Goal: Navigation & Orientation: Find specific page/section

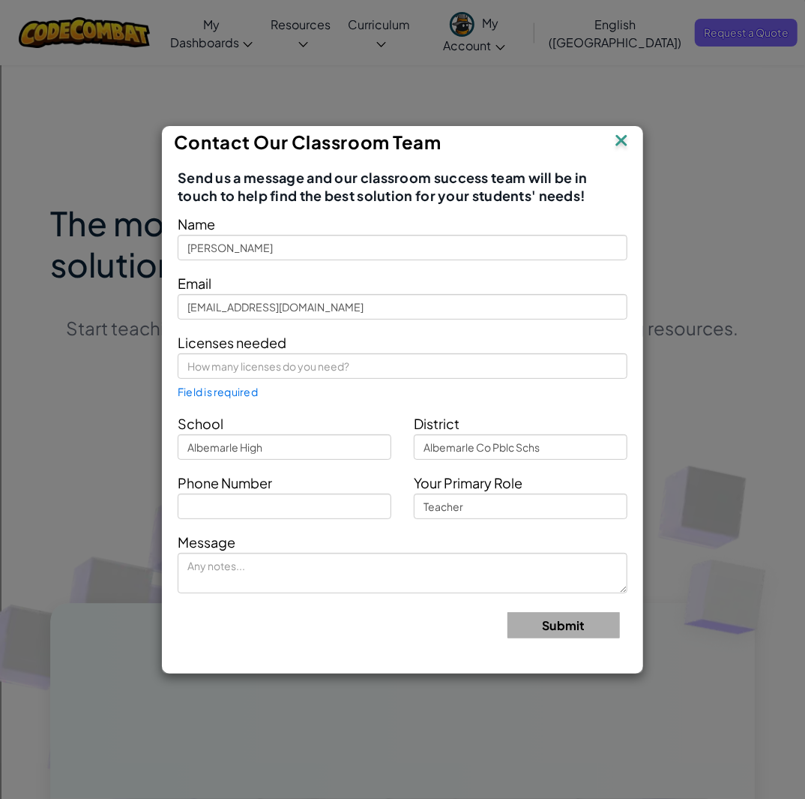
click at [621, 147] on img at bounding box center [621, 141] width 19 height 22
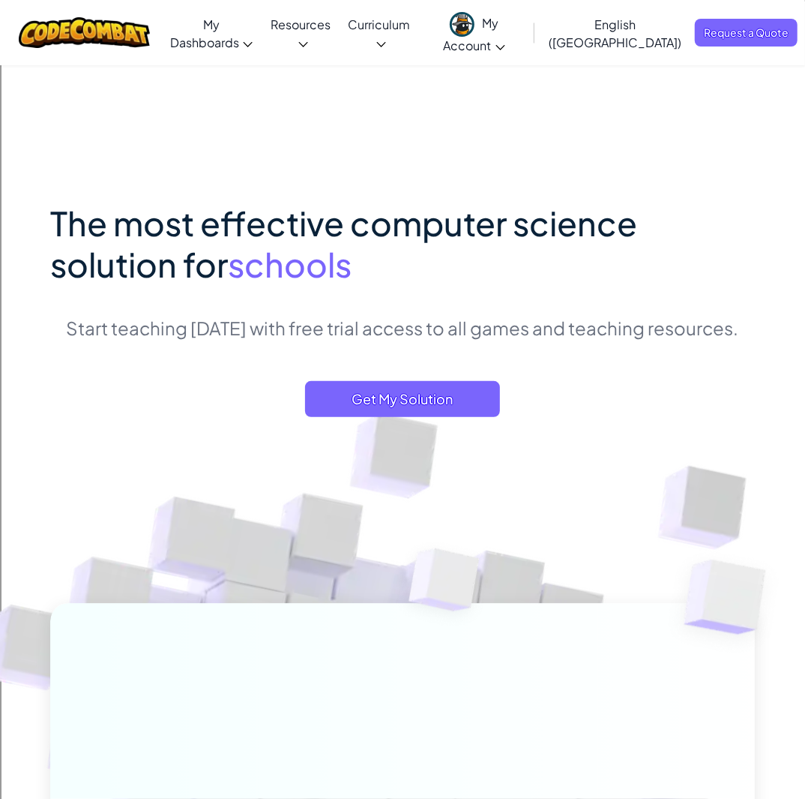
click at [505, 31] on span "My Account" at bounding box center [474, 34] width 61 height 38
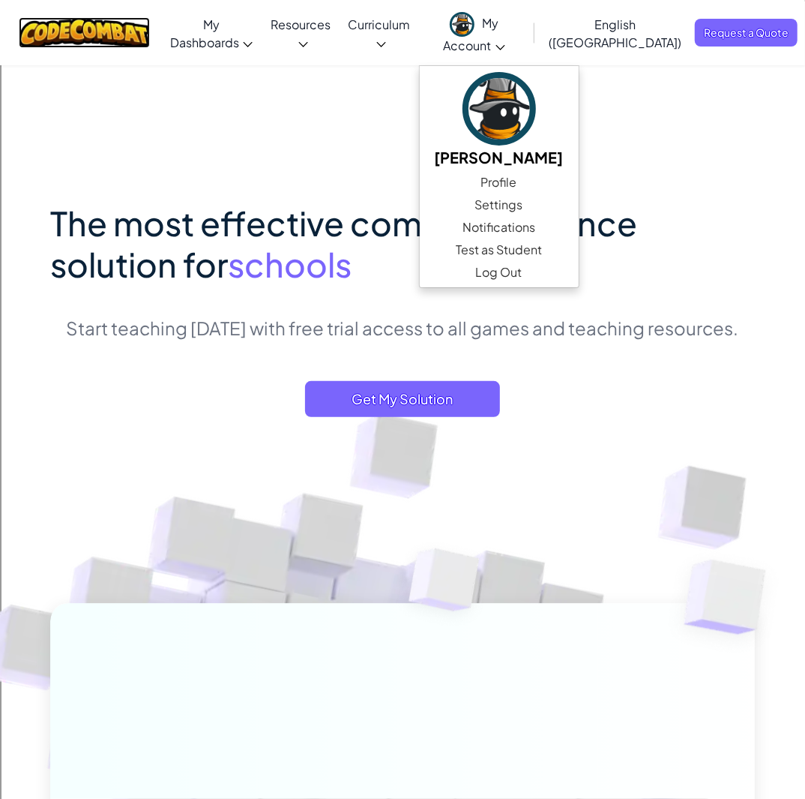
click at [84, 28] on img at bounding box center [84, 32] width 131 height 31
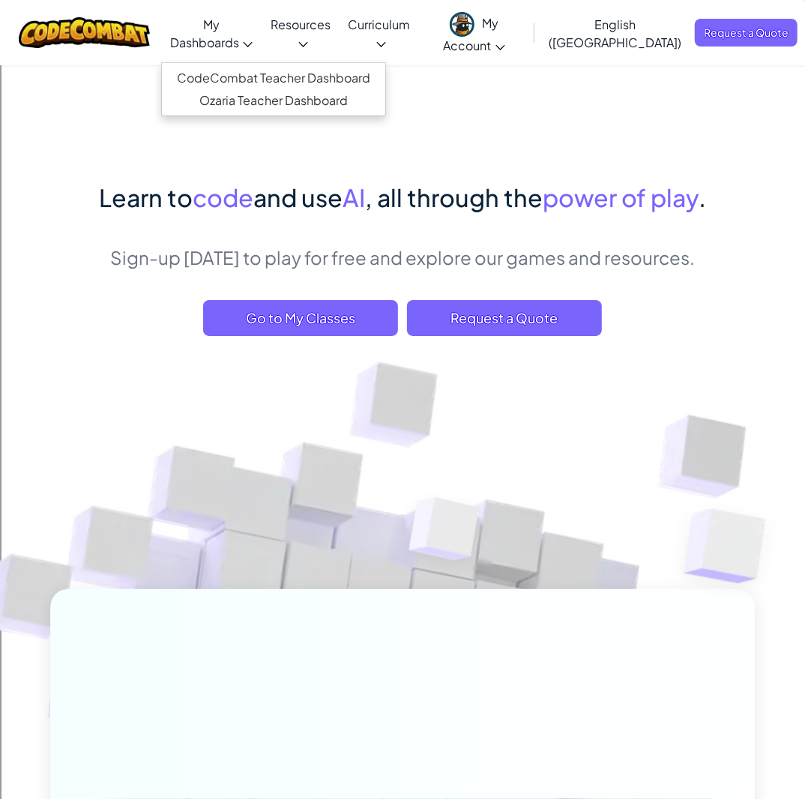
click at [262, 33] on link "My Dashboards" at bounding box center [211, 33] width 101 height 58
click at [267, 67] on link "CodeCombat Teacher Dashboard" at bounding box center [273, 78] width 223 height 22
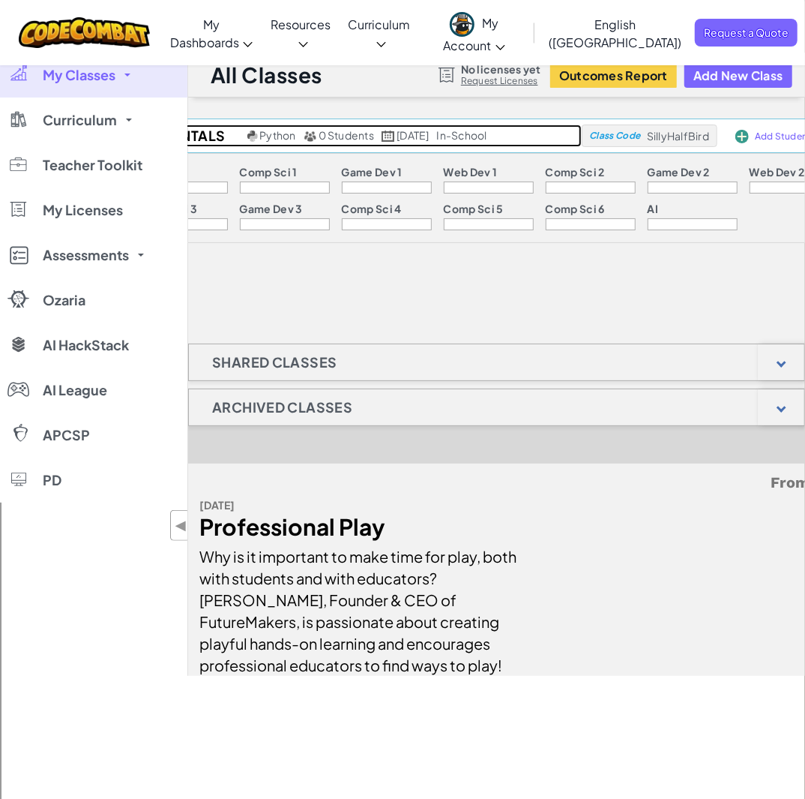
click at [415, 135] on span "September 17th, 2025" at bounding box center [413, 134] width 32 height 13
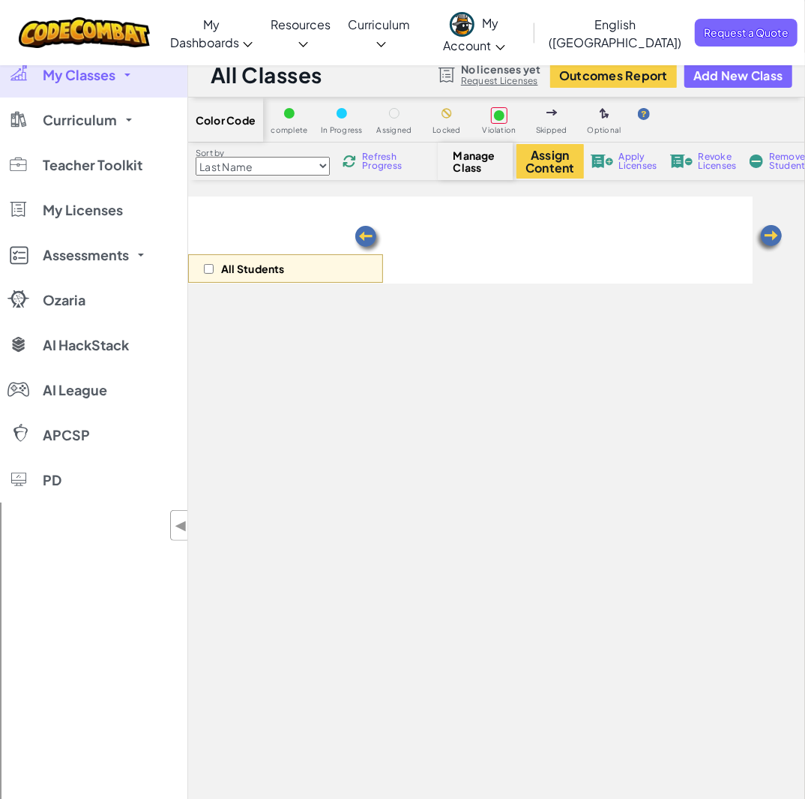
select select "560f1a9f22961295f9427742"
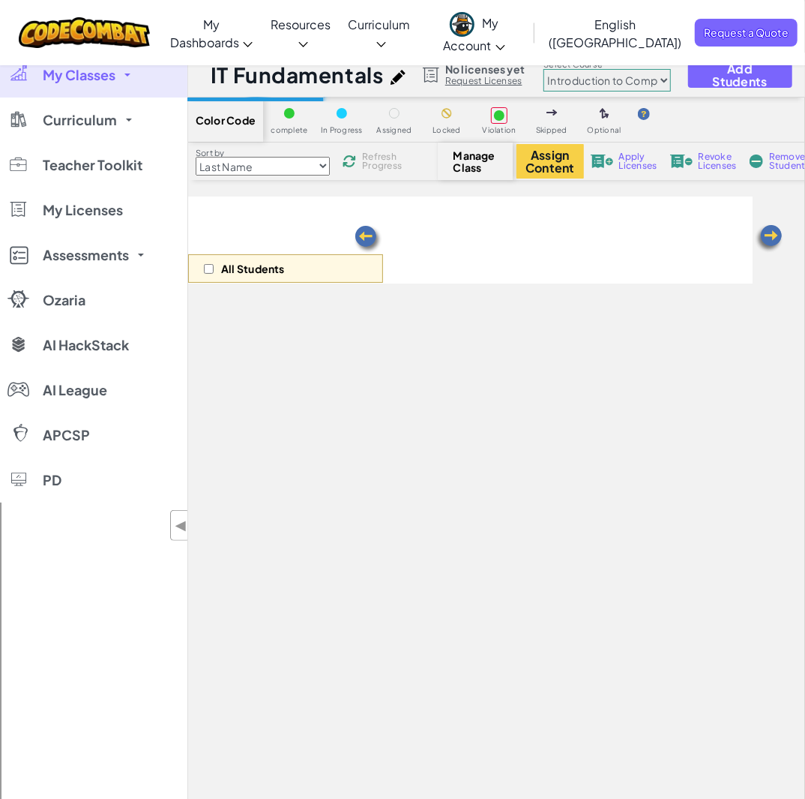
click at [766, 235] on img at bounding box center [769, 238] width 30 height 30
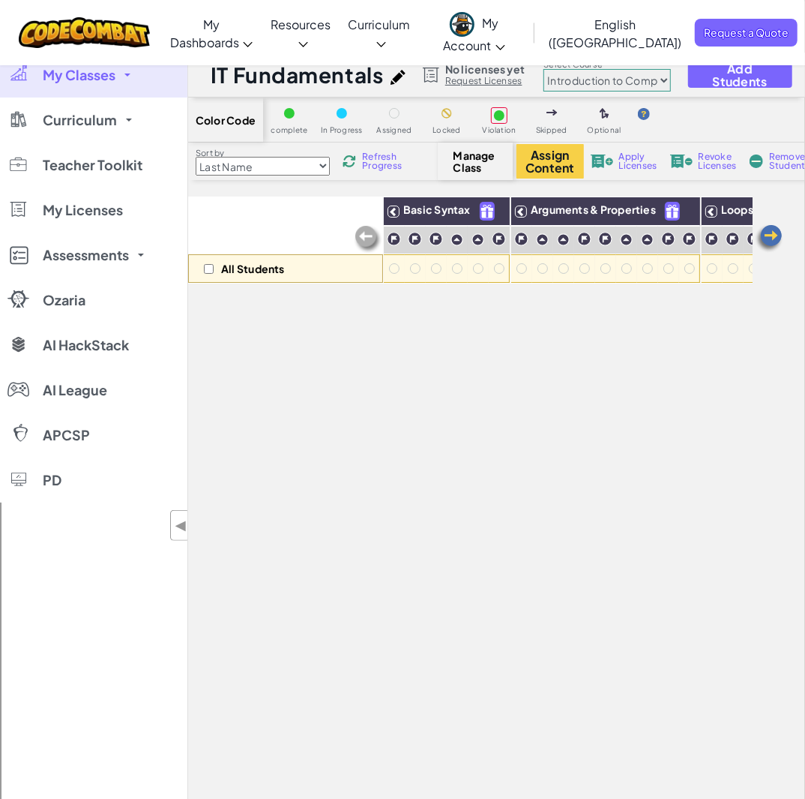
click at [773, 238] on img at bounding box center [769, 238] width 30 height 30
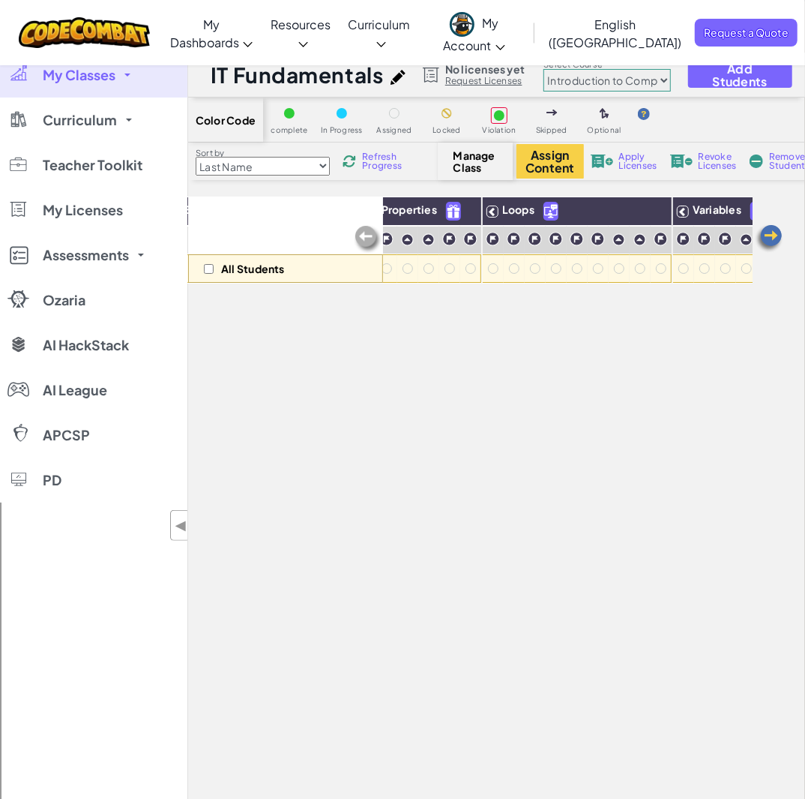
scroll to position [0, 300]
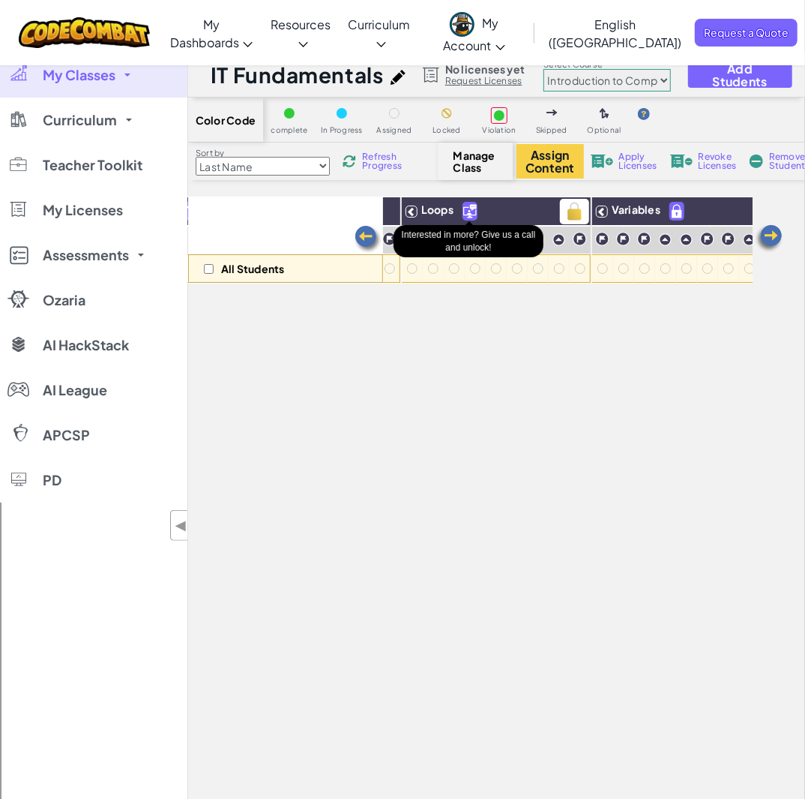
click at [469, 212] on img at bounding box center [469, 210] width 13 height 17
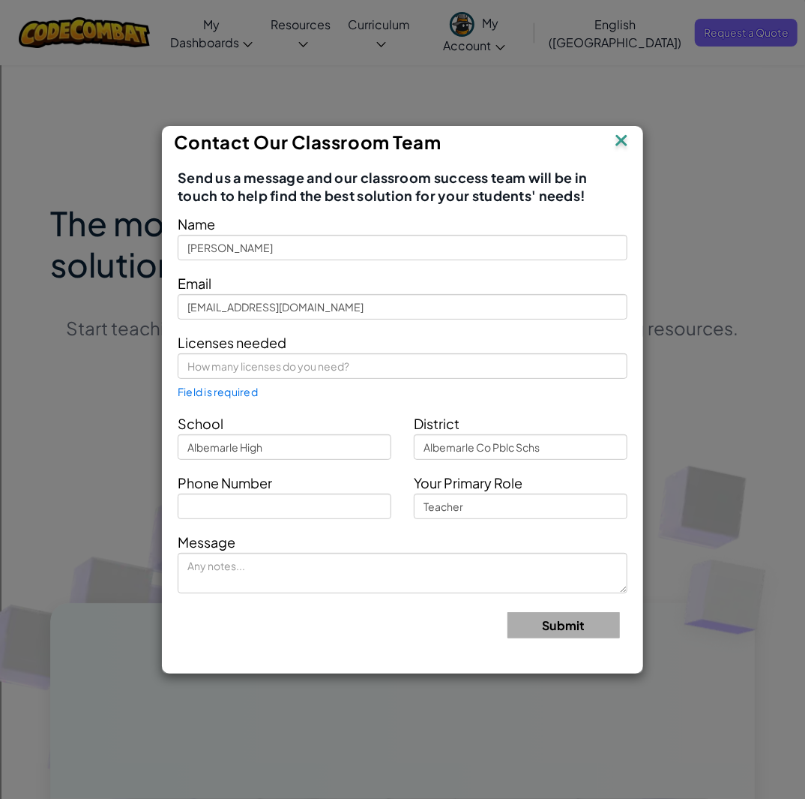
click at [618, 148] on img at bounding box center [621, 141] width 19 height 22
